Goal: Information Seeking & Learning: Learn about a topic

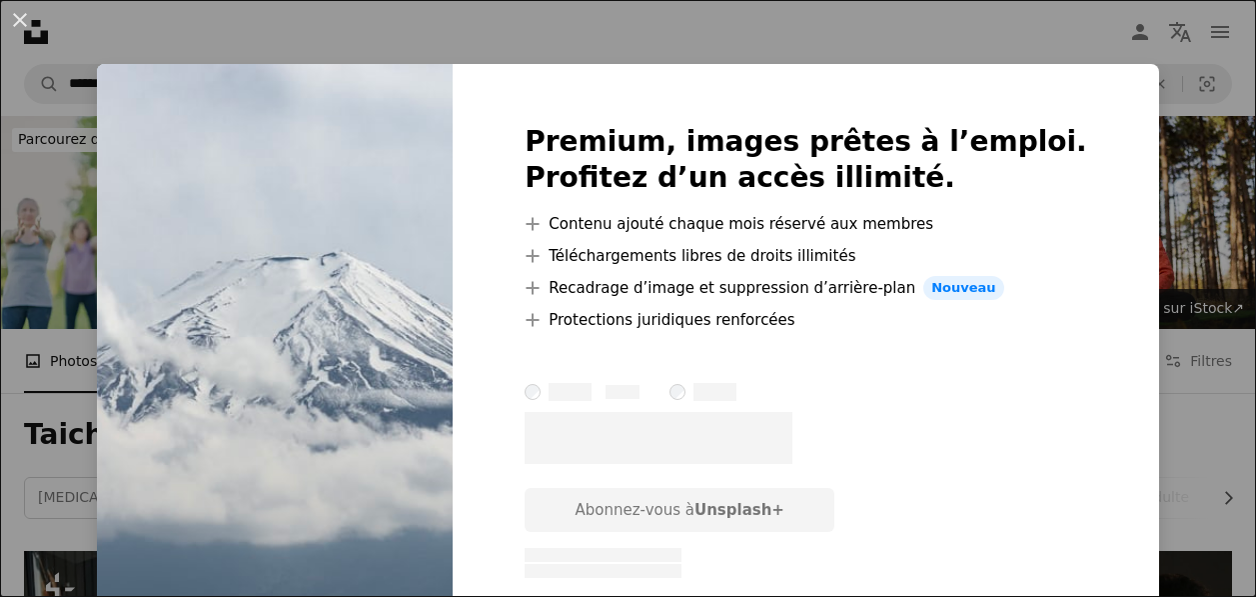
scroll to position [26082, 0]
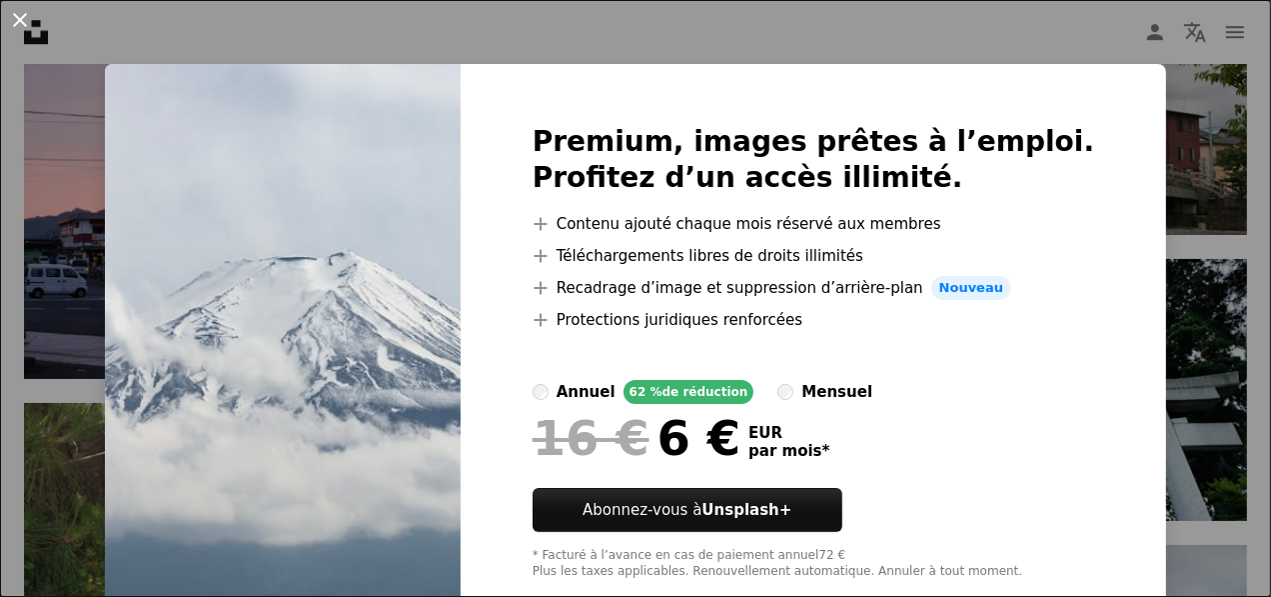
click at [15, 11] on button "An X shape" at bounding box center [20, 20] width 24 height 24
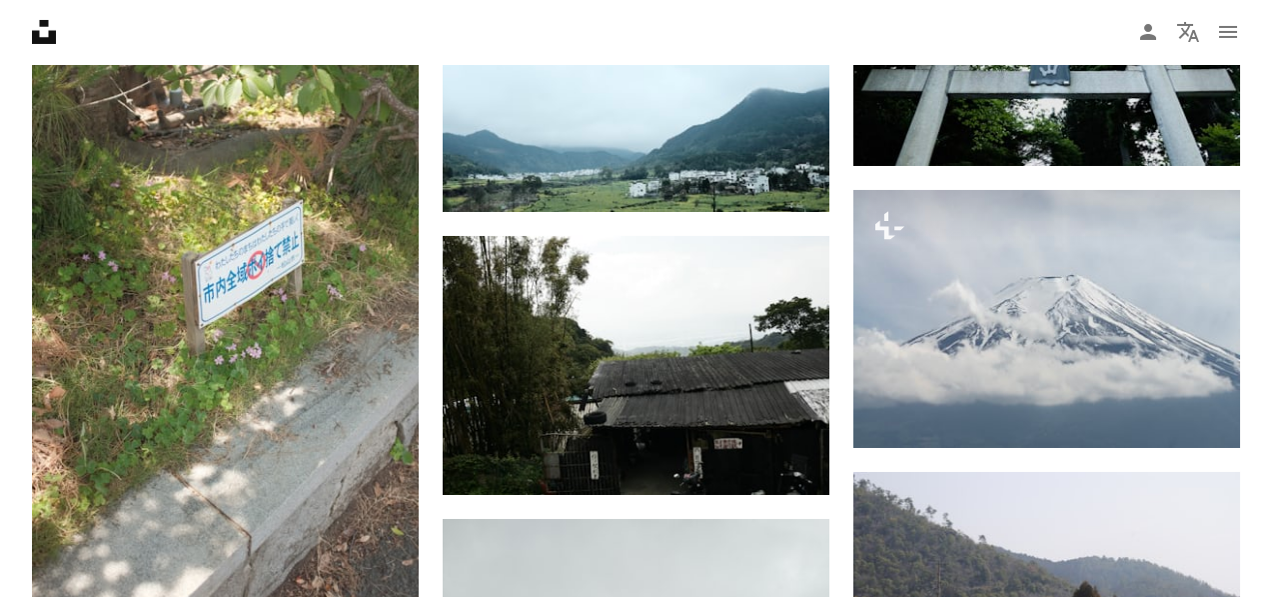
scroll to position [26169, 0]
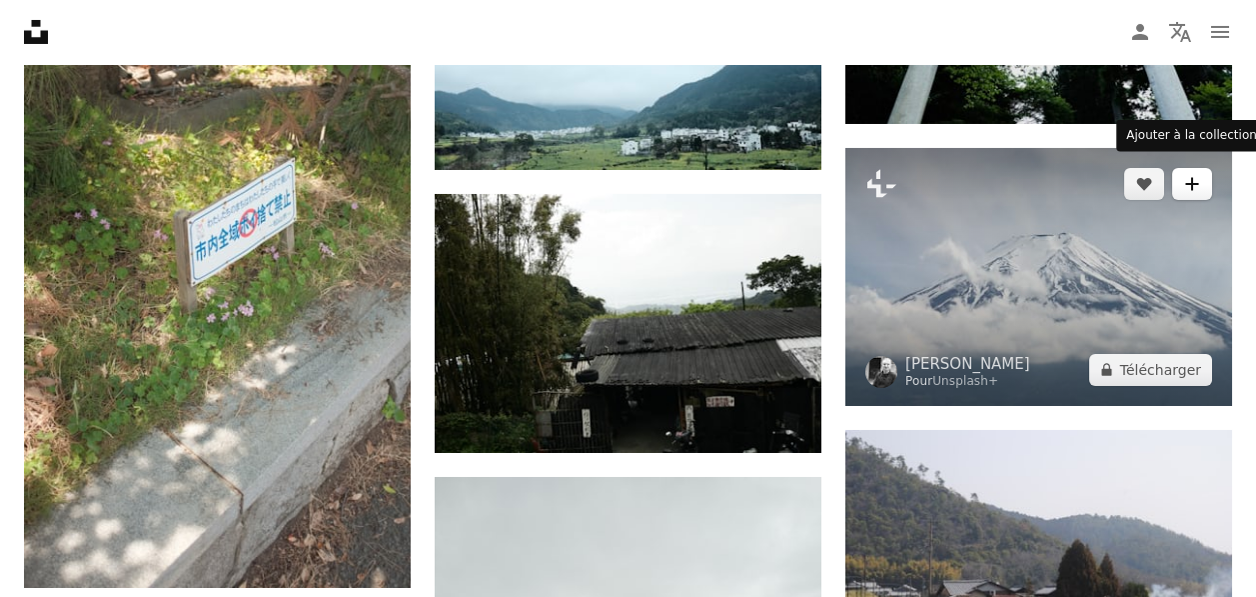
click at [1183, 174] on button "A plus sign" at bounding box center [1192, 184] width 40 height 32
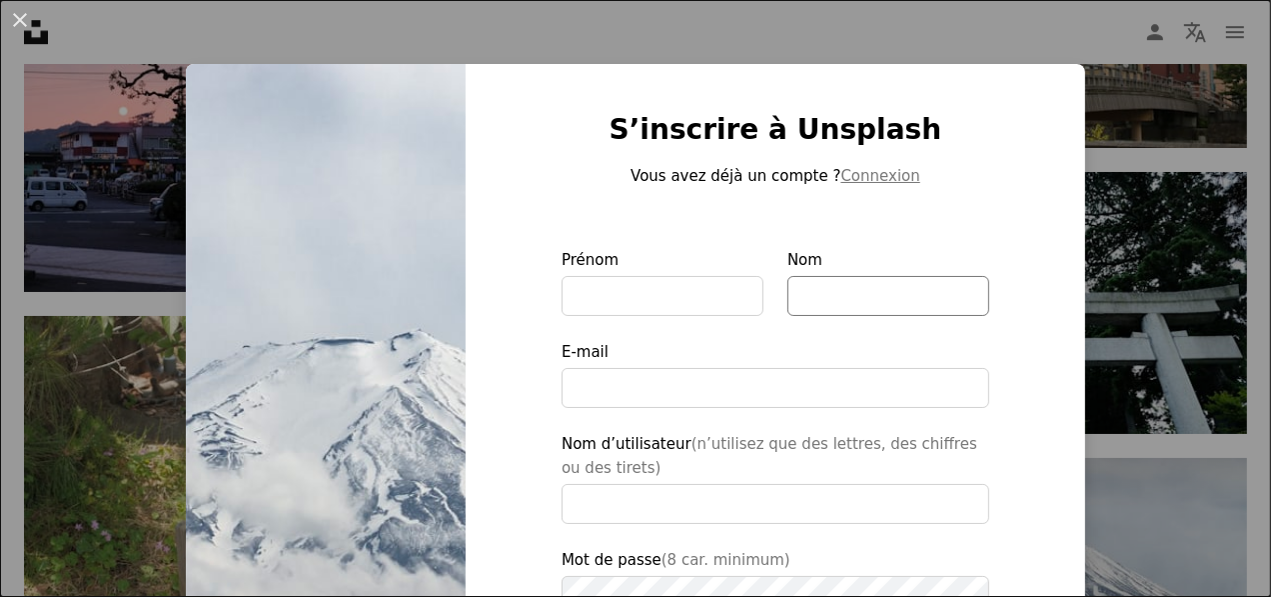
type input "**********"
click at [16, 19] on button "An X shape" at bounding box center [20, 20] width 24 height 24
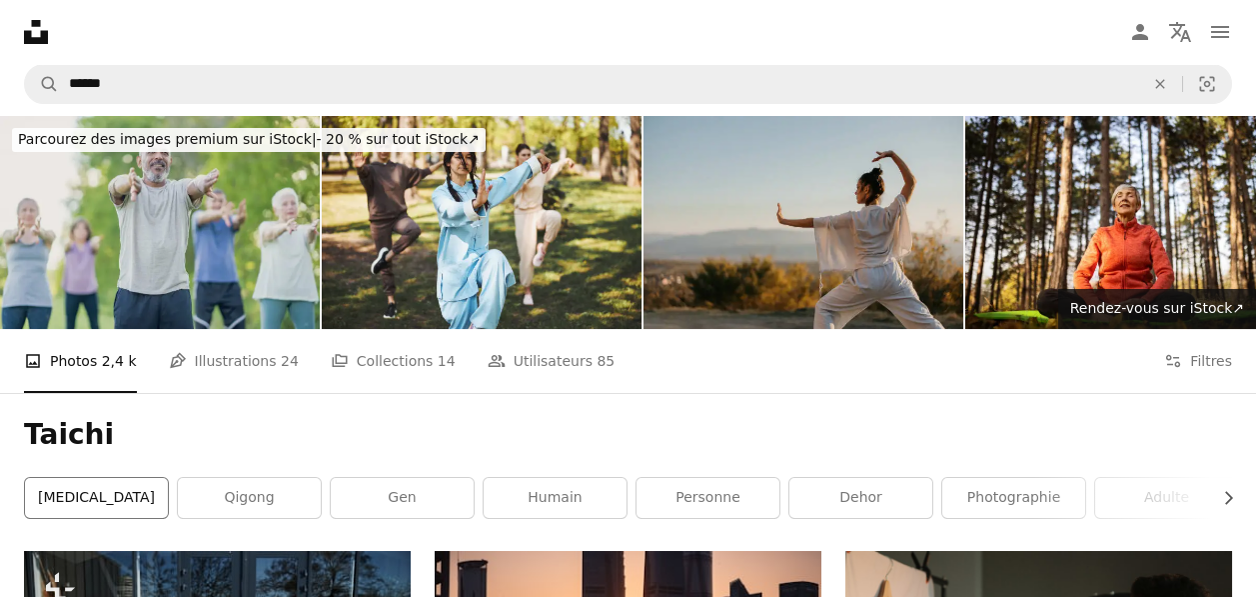
click at [88, 505] on link "[MEDICAL_DATA]" at bounding box center [96, 498] width 143 height 40
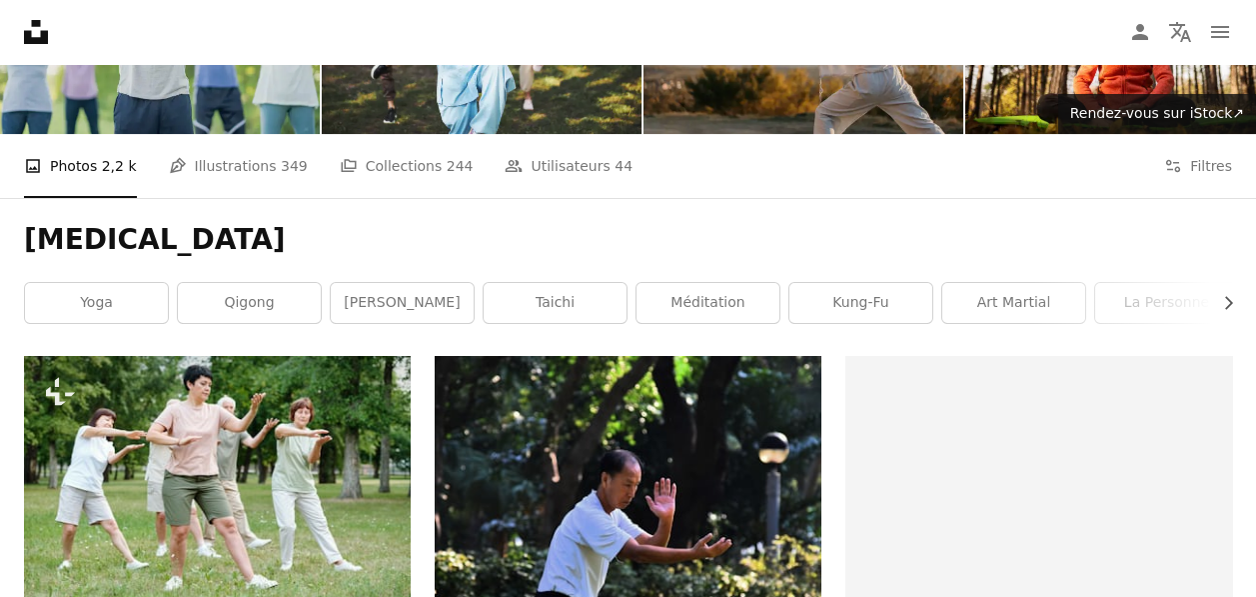
scroll to position [200, 0]
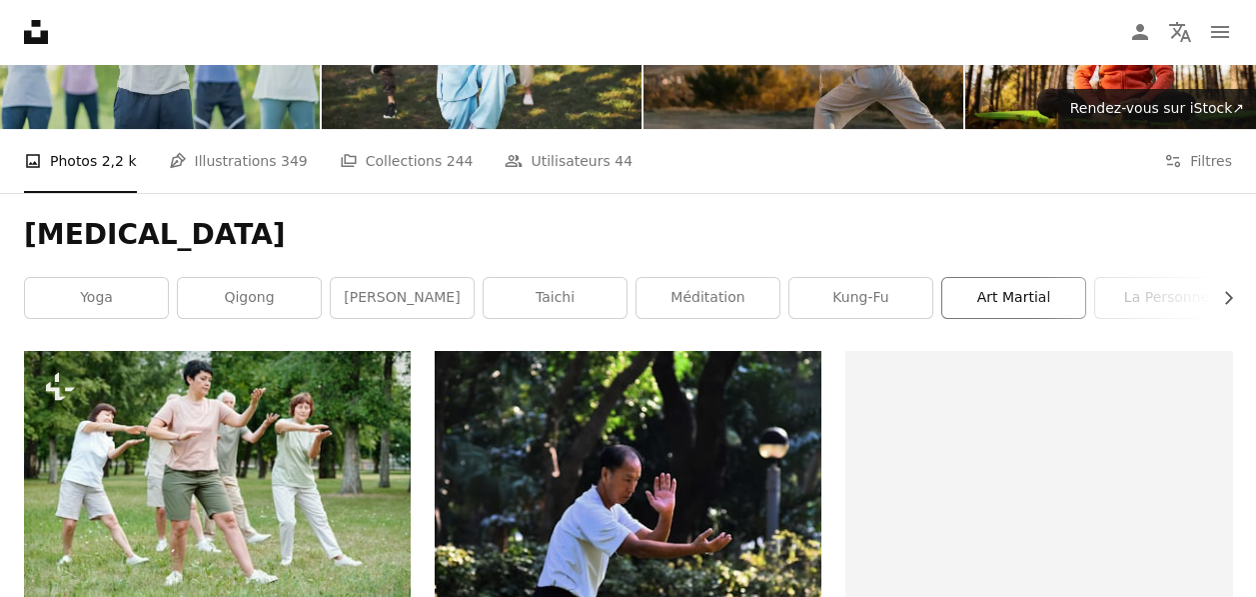
click at [1001, 304] on link "art martial" at bounding box center [1013, 298] width 143 height 40
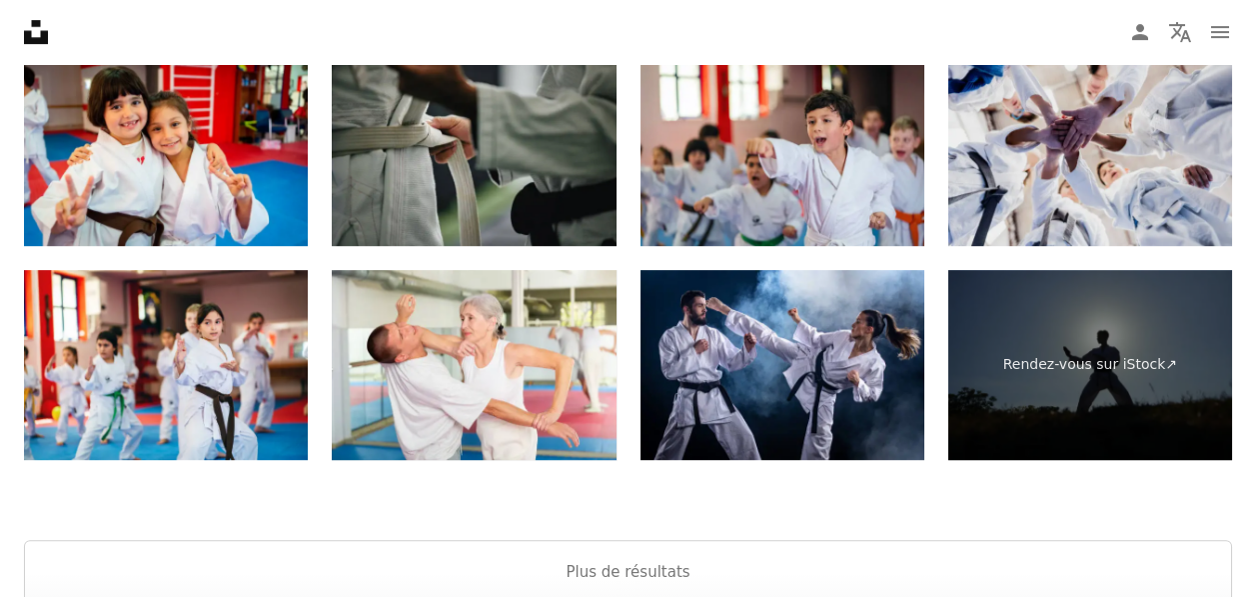
scroll to position [3797, 0]
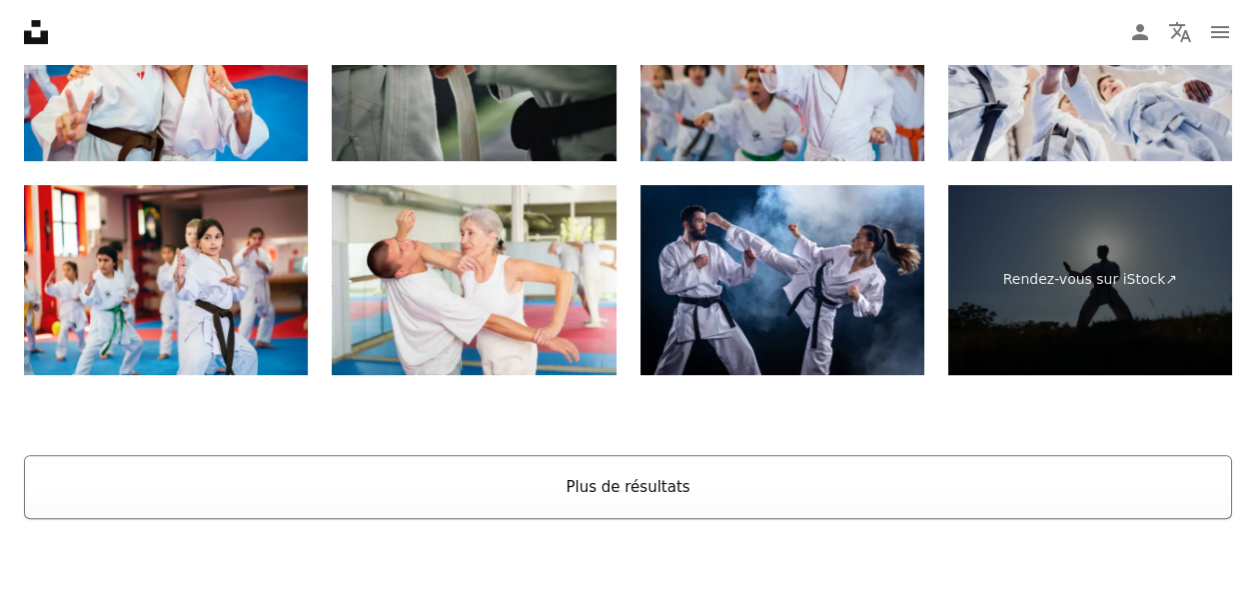
click at [582, 477] on button "Plus de résultats" at bounding box center [628, 487] width 1208 height 64
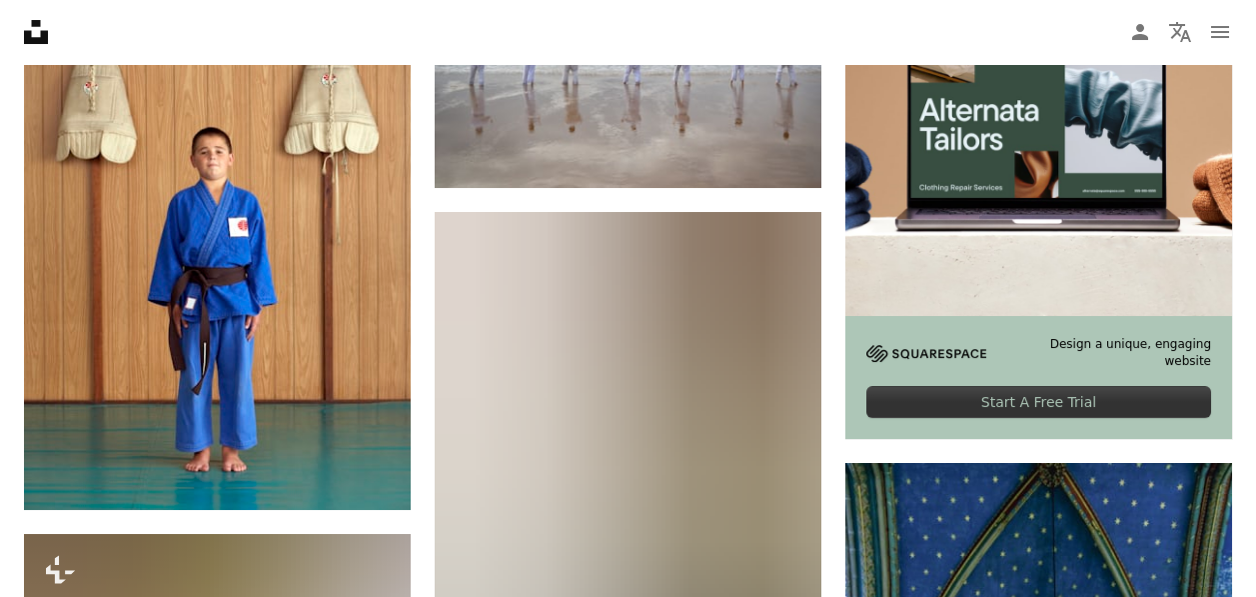
scroll to position [0, 0]
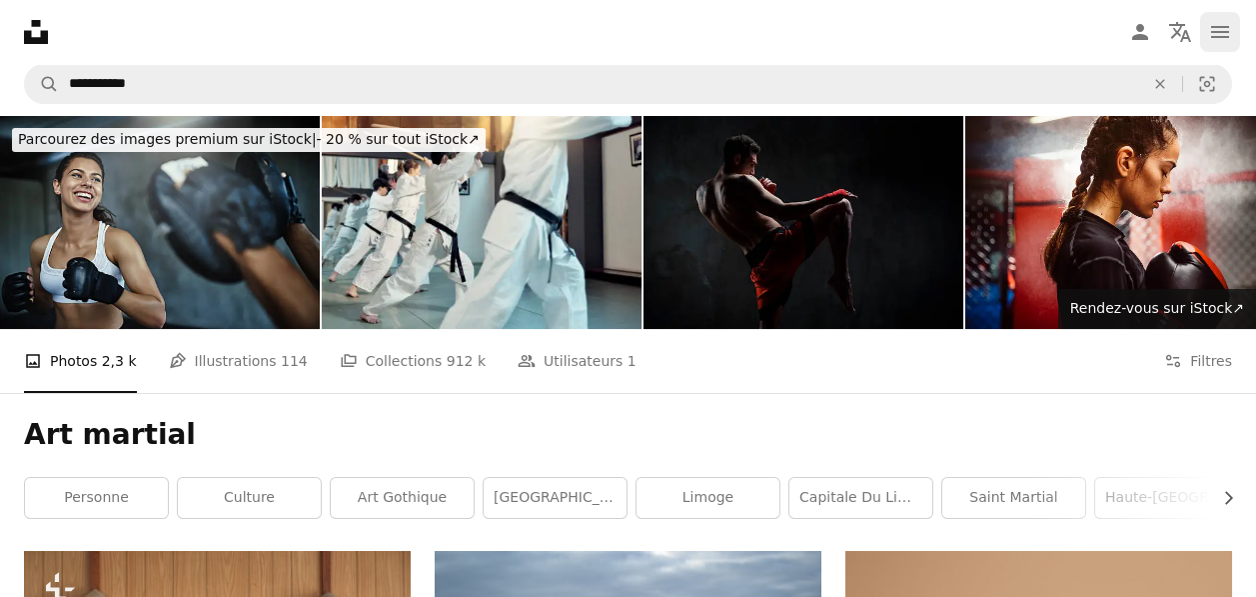
click at [1230, 29] on icon "navigation menu" at bounding box center [1220, 32] width 24 height 24
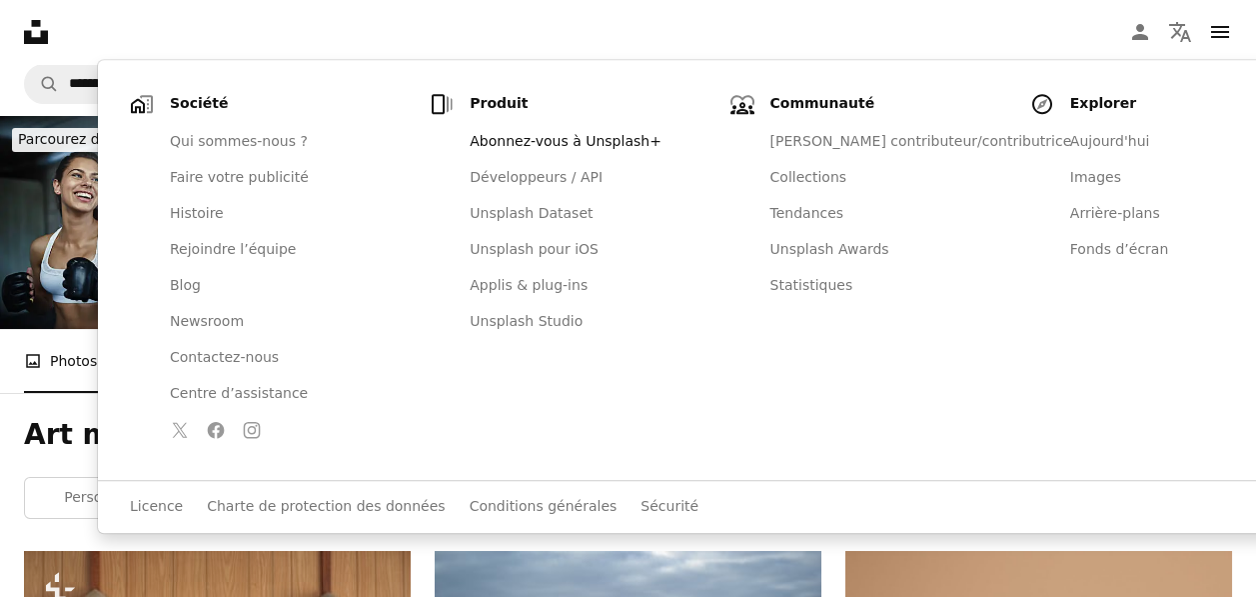
click at [454, 30] on nav "Unsplash logo Accueil Unsplash A photo Pen Tool A compass A stack of folders Do…" at bounding box center [628, 32] width 1256 height 64
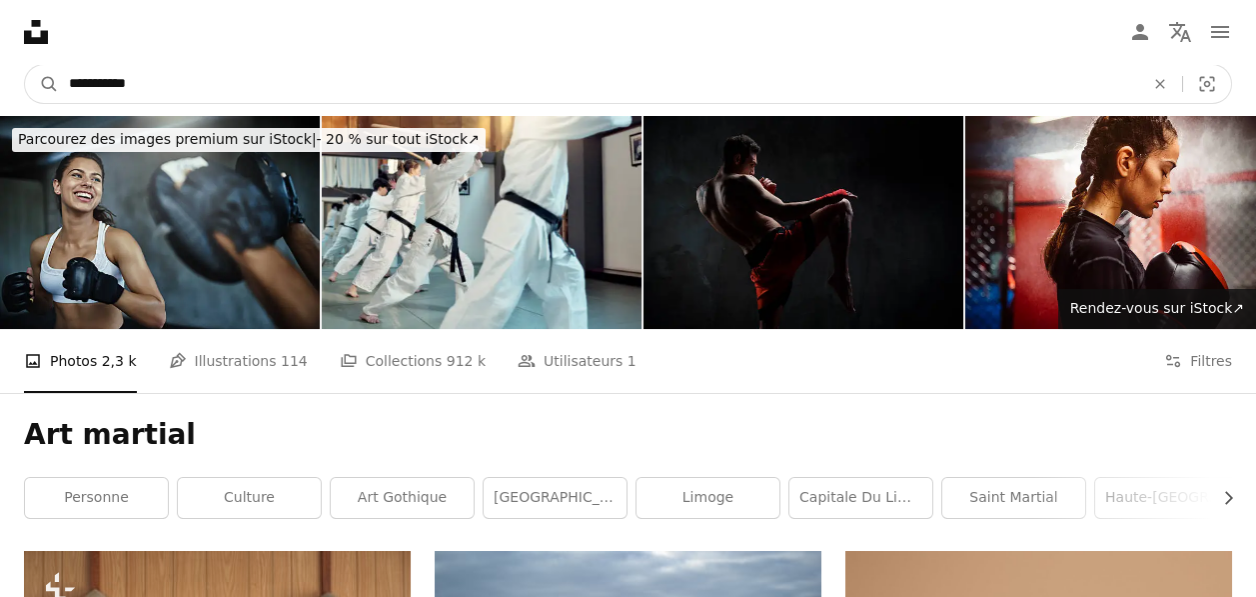
drag, startPoint x: 162, startPoint y: 80, endPoint x: 0, endPoint y: 79, distance: 161.9
click at [0, 79] on nav "**********" at bounding box center [628, 84] width 1256 height 64
type input "********"
click button "A magnifying glass" at bounding box center [42, 84] width 34 height 38
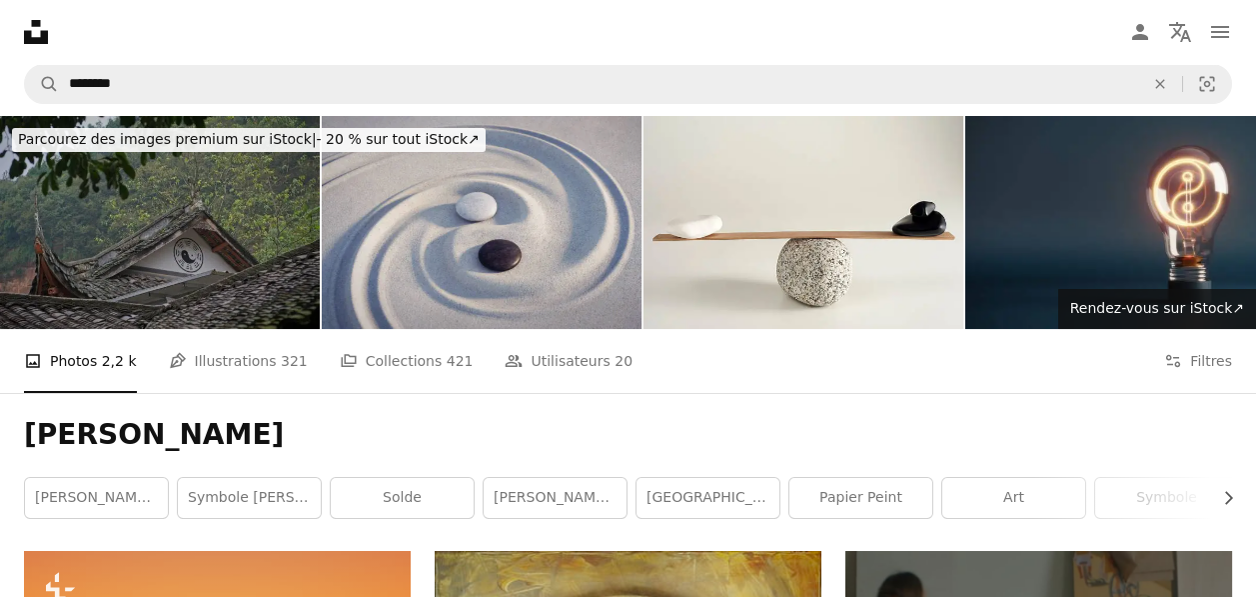
click at [517, 214] on img at bounding box center [482, 222] width 320 height 213
